Goal: Check status: Check status

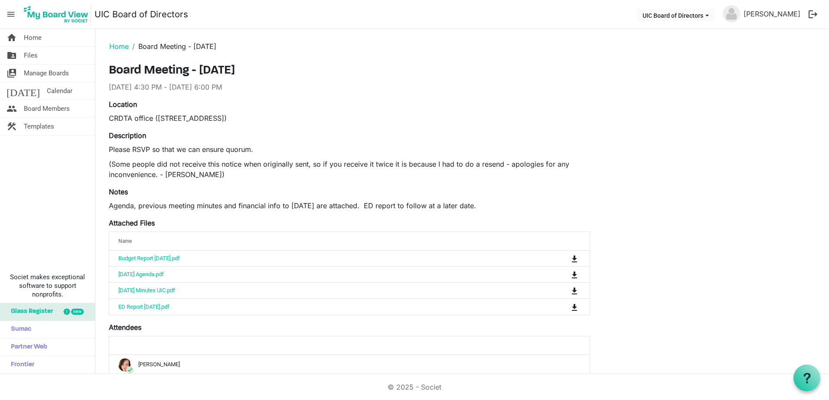
drag, startPoint x: 452, startPoint y: 3, endPoint x: 614, endPoint y: 88, distance: 182.8
click at [614, 88] on div "Board Meeting - [DATE] [DATE] 4:30 PM - [DATE] 6:00 PM Location CRDTA office ([…" at bounding box center [461, 396] width 719 height 664
click at [810, 171] on div "Board Meeting - September 24, 2025 9/24/2025 4:30 PM - 9/24/2025 6:00 PM Locati…" at bounding box center [461, 396] width 719 height 664
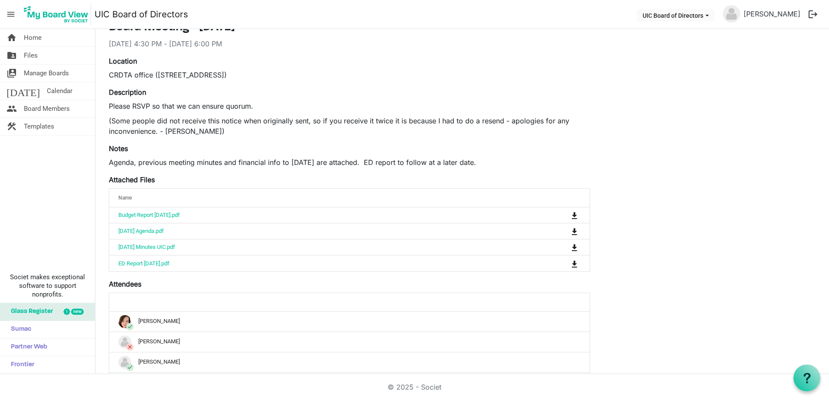
scroll to position [87, 0]
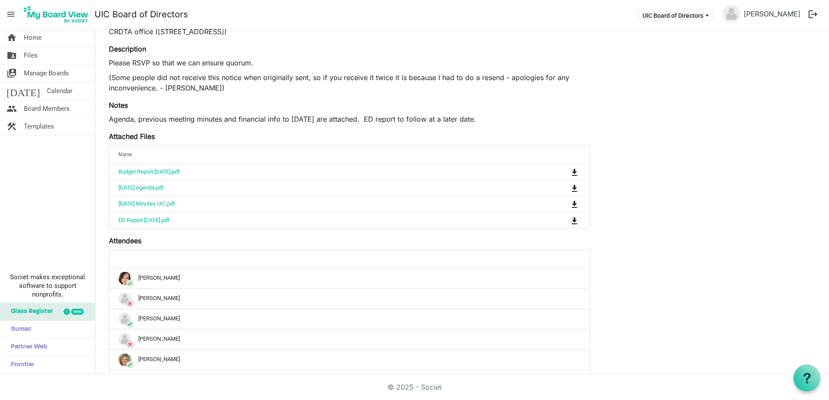
drag, startPoint x: 114, startPoint y: 122, endPoint x: 514, endPoint y: 122, distance: 399.2
click at [514, 122] on p "Agenda, previous meeting minutes and financial info to August 31st are attached…" at bounding box center [349, 119] width 481 height 10
drag, startPoint x: 514, startPoint y: 122, endPoint x: 530, endPoint y: 122, distance: 16.0
click at [530, 122] on p "Agenda, previous meeting minutes and financial info to August 31st are attached…" at bounding box center [349, 119] width 481 height 10
click at [258, 134] on div "Attached Files Name attachedFilesGrid_header_table Budget Report August 2025.pd…" at bounding box center [349, 180] width 481 height 98
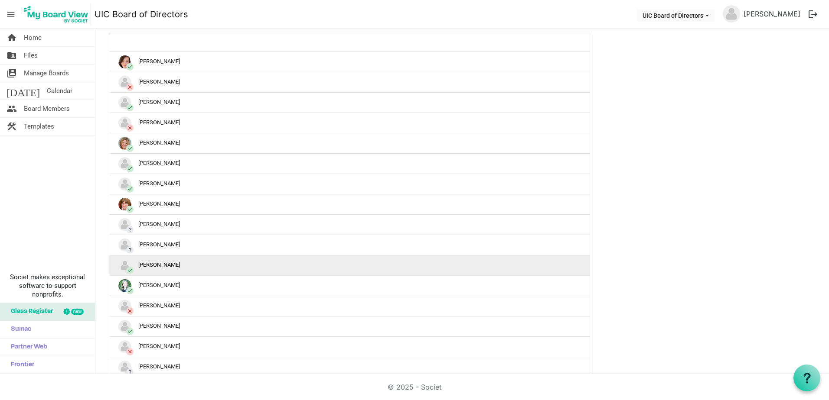
scroll to position [347, 0]
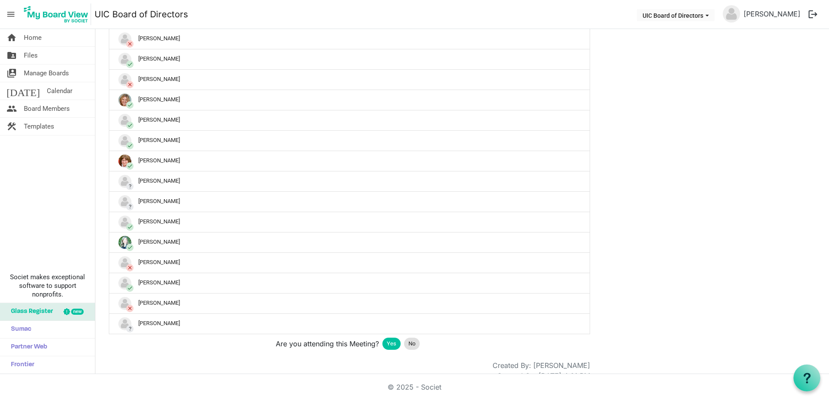
click at [275, 358] on div "Board Meeting - September 24, 2025 9/24/2025 4:30 PM - 9/24/2025 6:00 PM Locati…" at bounding box center [349, 49] width 481 height 664
click at [206, 352] on div "Are you attending this Meeting? Yes No" at bounding box center [349, 344] width 481 height 19
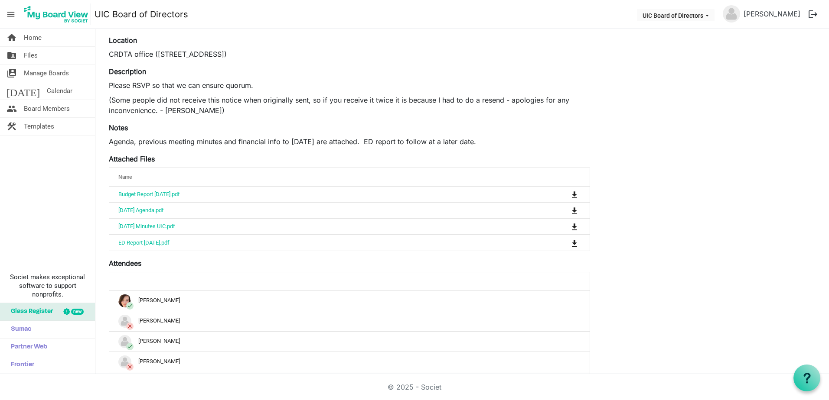
scroll to position [0, 0]
